Goal: Check status: Check status

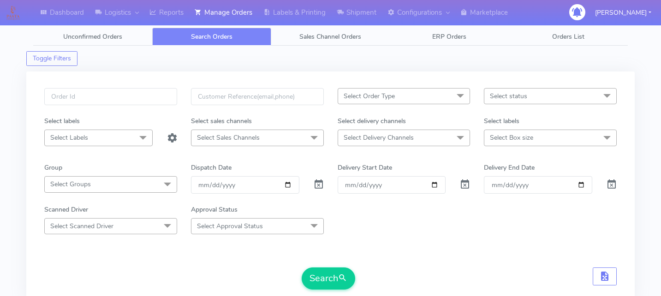
click at [159, 91] on input "text" at bounding box center [110, 96] width 133 height 17
type input "1619030"
click at [331, 284] on button "Search" at bounding box center [328, 278] width 53 height 22
click at [146, 97] on input "1619030" at bounding box center [110, 96] width 133 height 17
paste input "1619030"
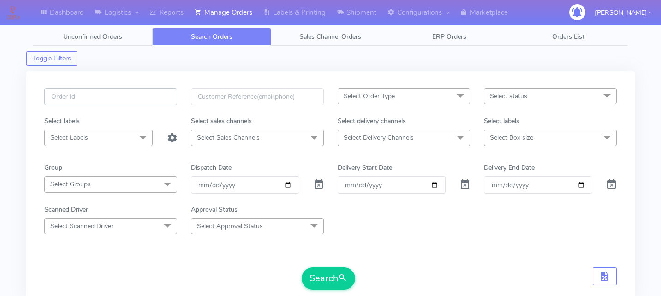
type input "1619030"
click at [327, 272] on button "Search" at bounding box center [328, 278] width 53 height 22
click at [119, 104] on input "1619030" at bounding box center [110, 96] width 133 height 17
paste input "1618979"
type input "1618979"
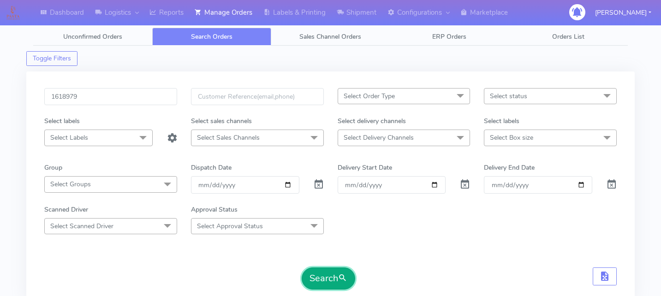
click at [323, 277] on button "Search" at bounding box center [328, 278] width 53 height 22
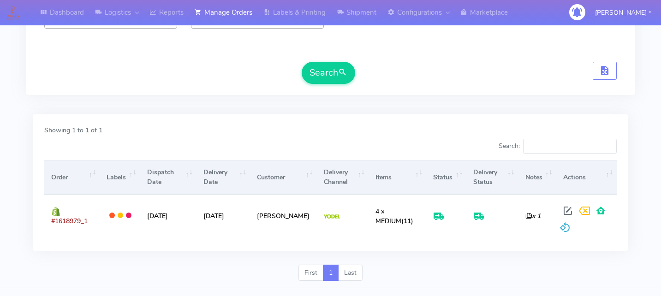
scroll to position [214, 0]
